Goal: Navigation & Orientation: Find specific page/section

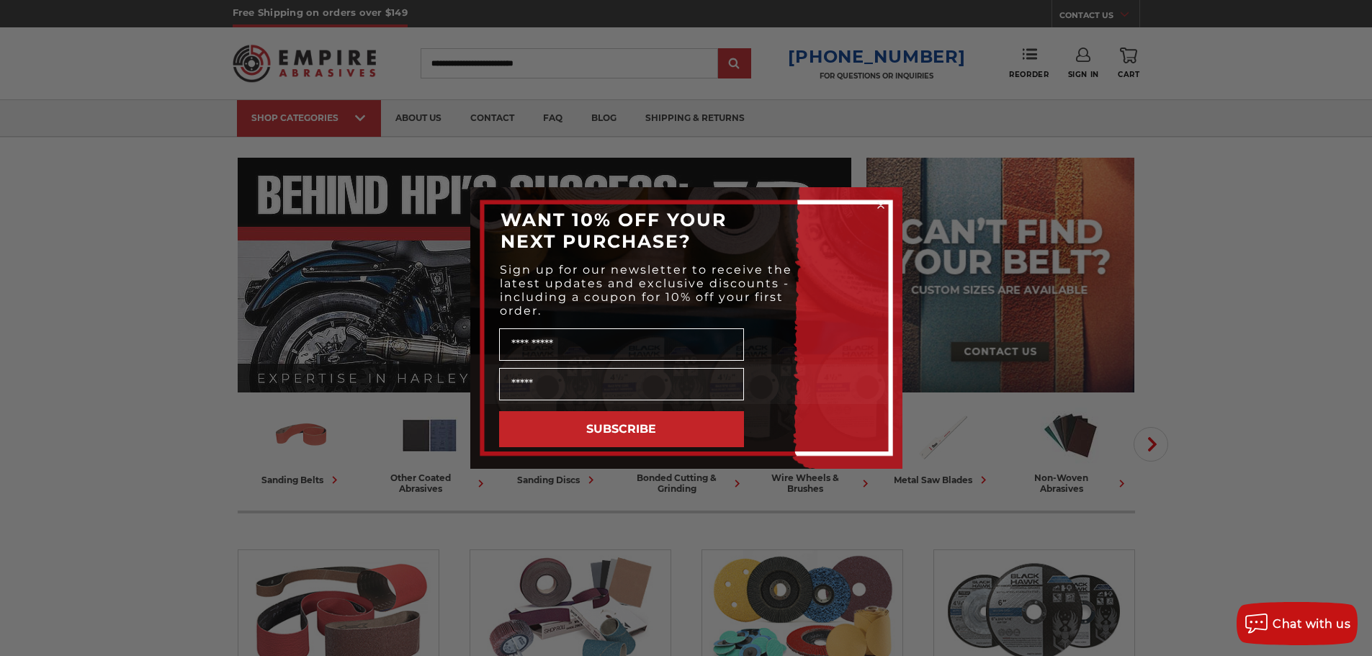
click at [481, 117] on div "Close dialog WANT 10% OFF YOUR NEXT PURCHASE? Sign up for our newsletter to rec…" at bounding box center [686, 328] width 1372 height 656
click at [408, 115] on div "Close dialog WANT 10% OFF YOUR NEXT PURCHASE? Sign up for our newsletter to rec…" at bounding box center [686, 328] width 1372 height 656
click at [880, 202] on circle "Close dialog" at bounding box center [880, 206] width 14 height 14
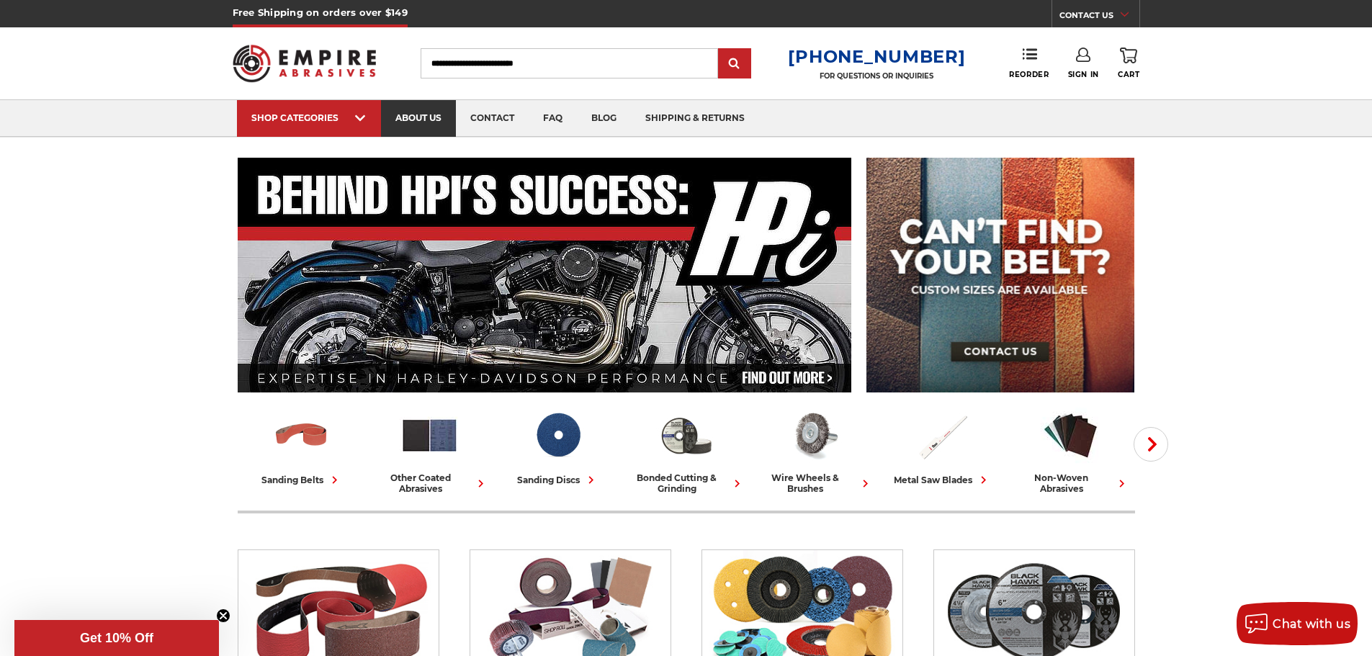
click at [419, 116] on link "about us" at bounding box center [418, 118] width 75 height 37
